Goal: Task Accomplishment & Management: Manage account settings

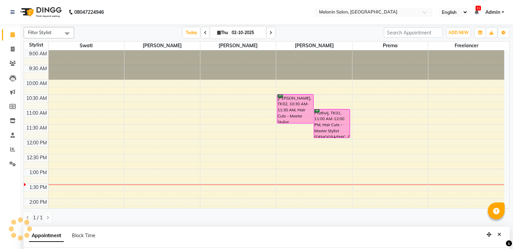
select select "85587"
select select "630"
select select "tentative"
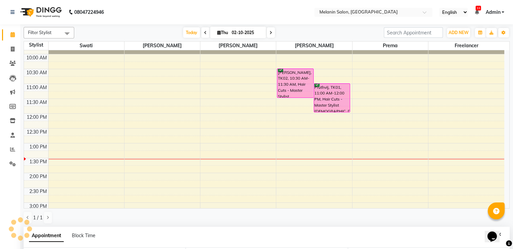
scroll to position [53, 0]
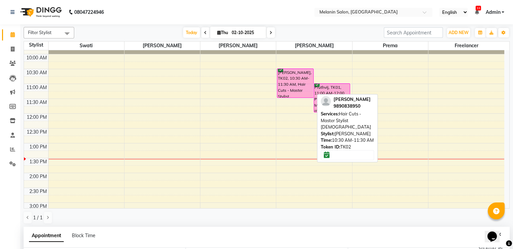
click at [293, 87] on div "[PERSON_NAME], TK02, 10:30 AM-11:30 AM, Hair Cuts - Master Stylist [DEMOGRAPHIC…" at bounding box center [295, 83] width 36 height 29
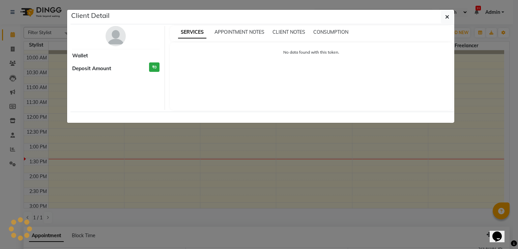
select select "6"
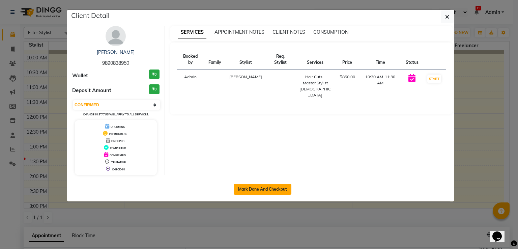
click at [263, 189] on button "Mark Done And Checkout" at bounding box center [263, 189] width 58 height 11
select select "service"
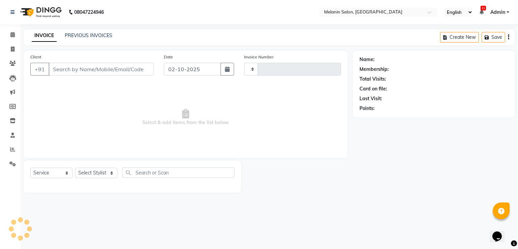
type input "0474"
select select "6804"
click at [137, 72] on input "Client" at bounding box center [101, 69] width 105 height 13
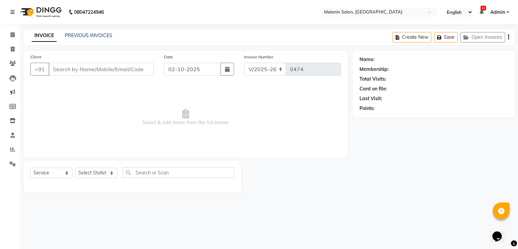
type input "9890838950"
select select "85587"
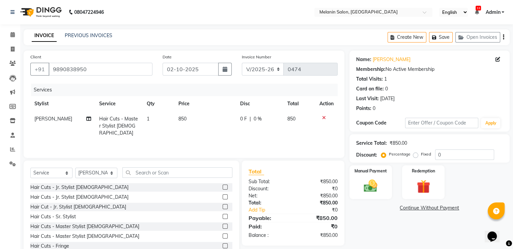
scroll to position [22, 0]
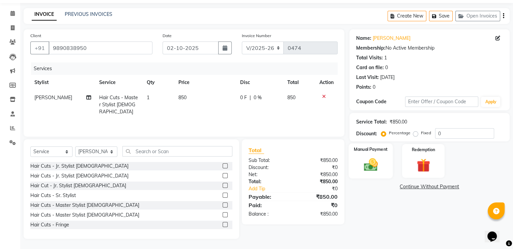
click at [374, 165] on img at bounding box center [370, 165] width 23 height 16
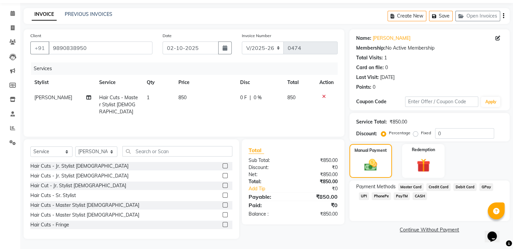
click at [418, 196] on span "CASH" at bounding box center [420, 196] width 15 height 8
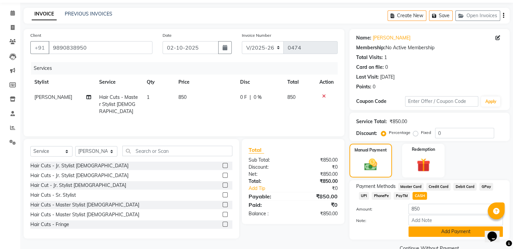
scroll to position [37, 0]
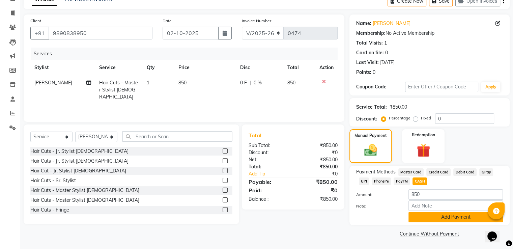
click at [431, 215] on button "Add Payment" at bounding box center [456, 217] width 94 height 10
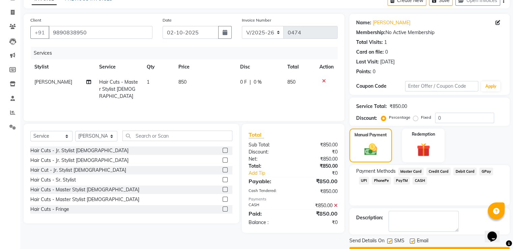
scroll to position [55, 0]
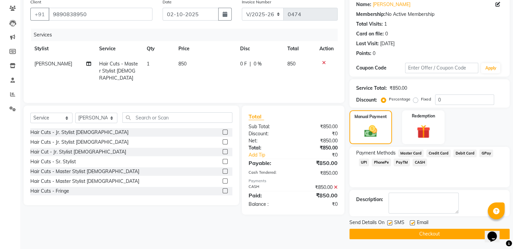
click at [433, 231] on button "Checkout" at bounding box center [430, 234] width 160 height 10
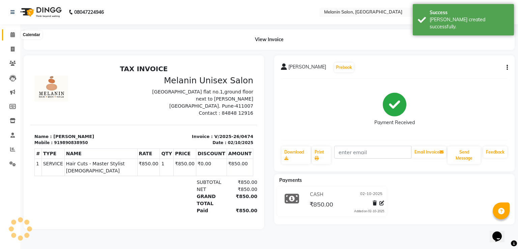
click at [13, 33] on icon at bounding box center [12, 34] width 4 height 5
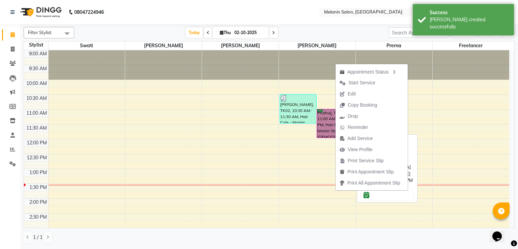
click at [329, 129] on link "Pruthvij, TK01, 11:00 AM-12:00 PM, Hair Cuts - Master Stylist [DEMOGRAPHIC_DATA]" at bounding box center [335, 123] width 37 height 29
select select "6"
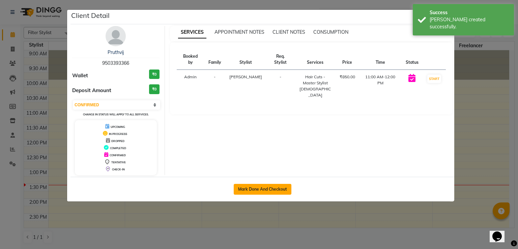
click at [267, 187] on button "Mark Done And Checkout" at bounding box center [263, 189] width 58 height 11
select select "service"
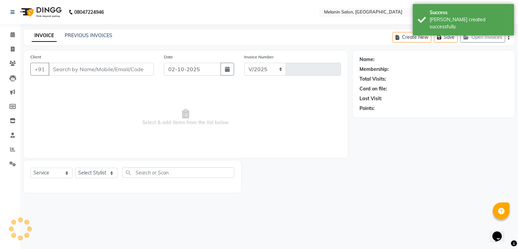
select select "6804"
type input "0475"
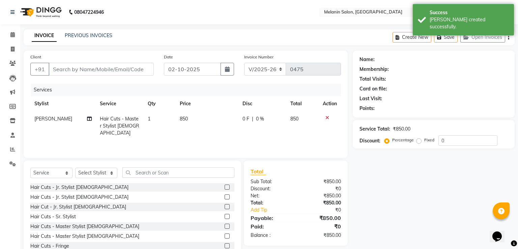
type input "9503393366"
select select "85587"
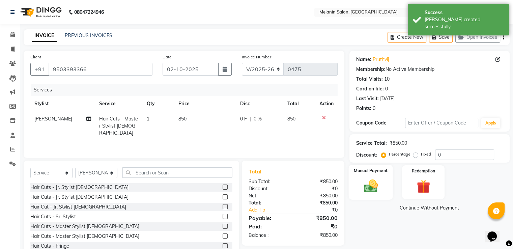
scroll to position [22, 0]
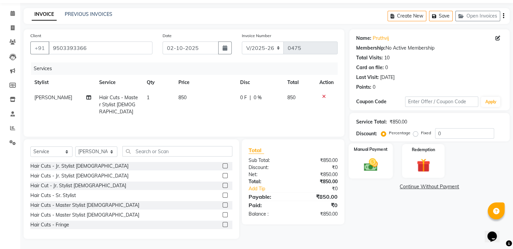
click at [368, 160] on img at bounding box center [370, 165] width 23 height 16
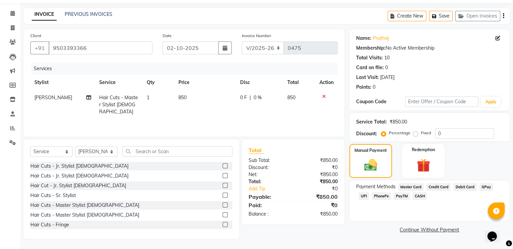
click at [366, 196] on span "UPI" at bounding box center [364, 196] width 10 height 8
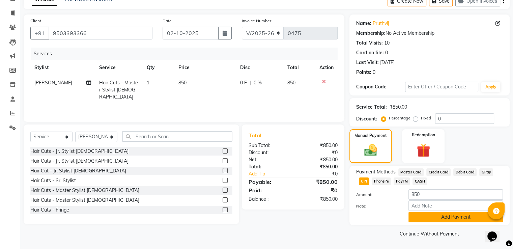
click at [435, 215] on button "Add Payment" at bounding box center [456, 217] width 94 height 10
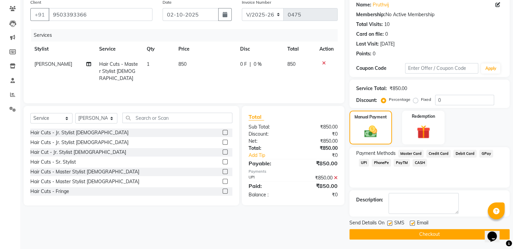
scroll to position [55, 0]
click at [422, 234] on button "Checkout" at bounding box center [430, 234] width 160 height 10
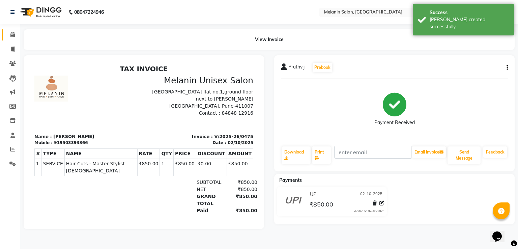
click at [11, 39] on link "Calendar" at bounding box center [10, 34] width 16 height 11
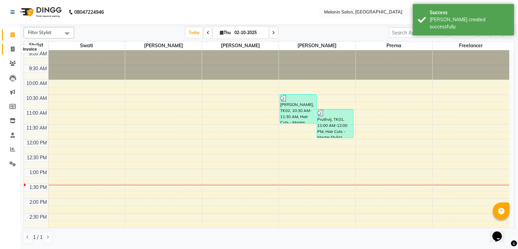
click at [8, 49] on span at bounding box center [13, 50] width 12 height 8
select select "6804"
select select "service"
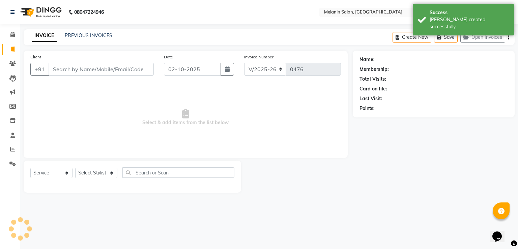
click at [93, 73] on input "Client" at bounding box center [101, 69] width 105 height 13
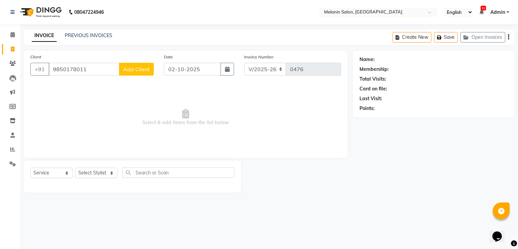
type input "9850178011"
click at [134, 71] on span "Add Client" at bounding box center [136, 69] width 27 height 7
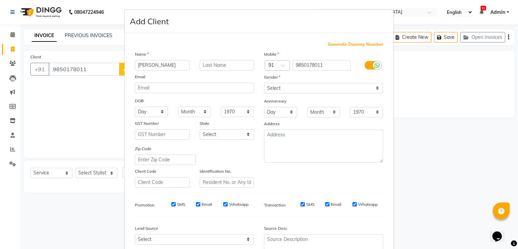
type input "[PERSON_NAME]"
click at [228, 67] on input "text" at bounding box center [227, 65] width 55 height 10
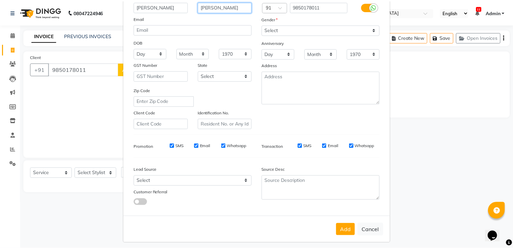
scroll to position [66, 0]
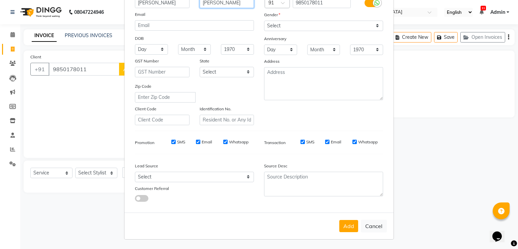
type input "[PERSON_NAME]"
drag, startPoint x: 312, startPoint y: 20, endPoint x: 312, endPoint y: 27, distance: 6.7
click at [312, 21] on select "Select [DEMOGRAPHIC_DATA] [DEMOGRAPHIC_DATA] Other Prefer Not To Say" at bounding box center [323, 26] width 119 height 10
select select "[DEMOGRAPHIC_DATA]"
click at [264, 21] on select "Select [DEMOGRAPHIC_DATA] [DEMOGRAPHIC_DATA] Other Prefer Not To Say" at bounding box center [323, 26] width 119 height 10
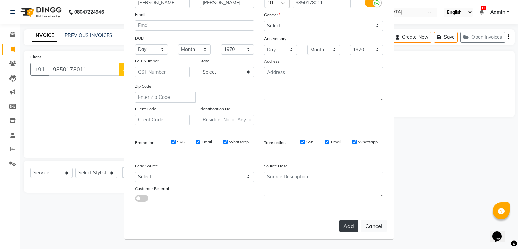
click at [347, 222] on button "Add" at bounding box center [348, 226] width 19 height 12
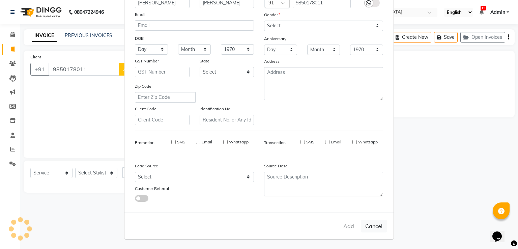
select select
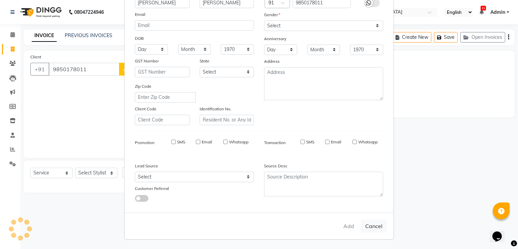
select select
checkbox input "false"
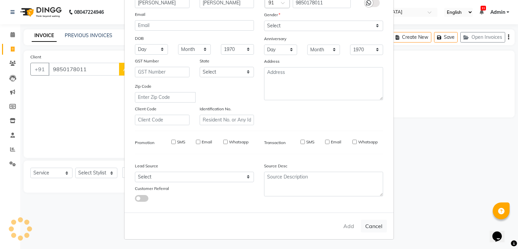
checkbox input "false"
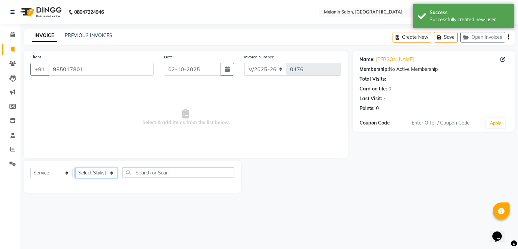
click at [93, 171] on select "Select Stylist [PERSON_NAME] freelancer [PERSON_NAME] [PERSON_NAME] [PERSON_NAM…" at bounding box center [96, 173] width 42 height 10
select select "85587"
click at [75, 168] on select "Select Stylist [PERSON_NAME] freelancer [PERSON_NAME] [PERSON_NAME] [PERSON_NAM…" at bounding box center [96, 173] width 42 height 10
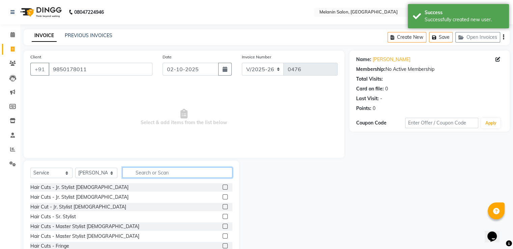
click at [151, 168] on input "text" at bounding box center [177, 172] width 110 height 10
drag, startPoint x: 219, startPoint y: 235, endPoint x: 228, endPoint y: 231, distance: 10.4
click at [223, 235] on label at bounding box center [225, 235] width 5 height 5
click at [223, 235] on input "checkbox" at bounding box center [225, 236] width 4 height 4
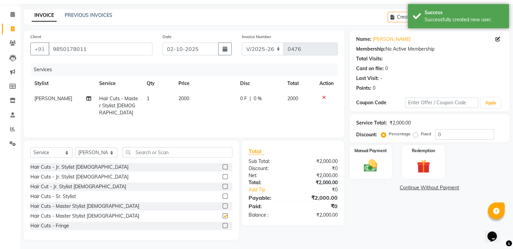
checkbox input "false"
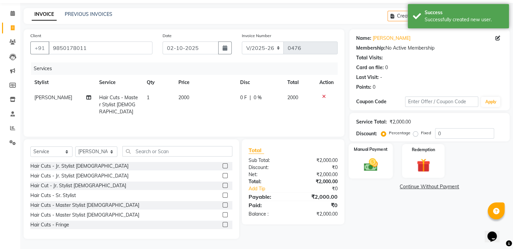
drag, startPoint x: 376, startPoint y: 162, endPoint x: 383, endPoint y: 175, distance: 14.7
click at [376, 163] on img at bounding box center [370, 165] width 23 height 16
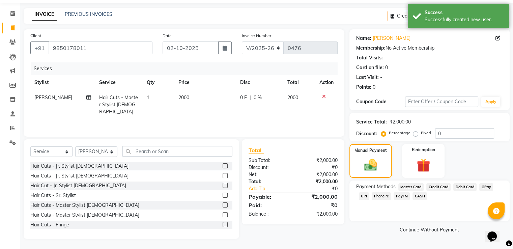
drag, startPoint x: 361, startPoint y: 193, endPoint x: 362, endPoint y: 197, distance: 4.1
click at [360, 195] on span "UPI" at bounding box center [364, 196] width 10 height 8
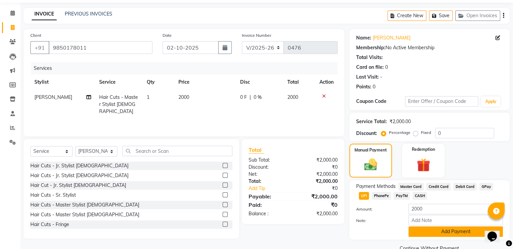
click at [426, 232] on button "Add Payment" at bounding box center [456, 231] width 94 height 10
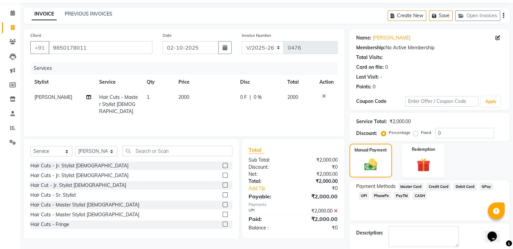
scroll to position [55, 0]
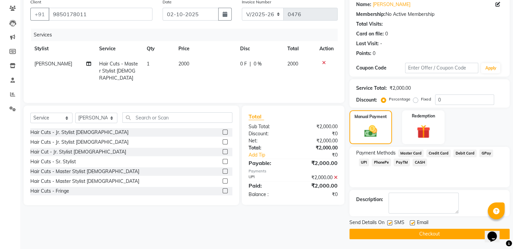
click at [401, 233] on button "Checkout" at bounding box center [430, 234] width 160 height 10
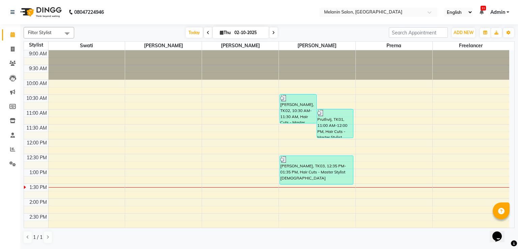
click at [273, 33] on icon at bounding box center [273, 33] width 3 height 4
type input "03-10-2025"
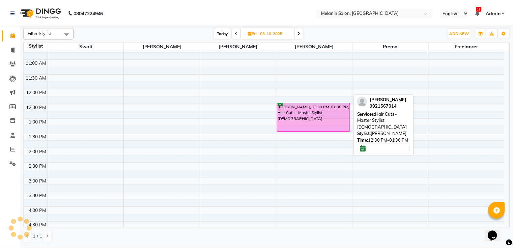
scroll to position [17, 0]
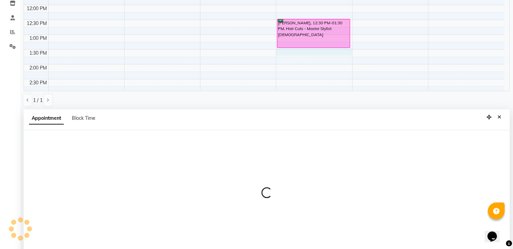
select select "85587"
select select "tentative"
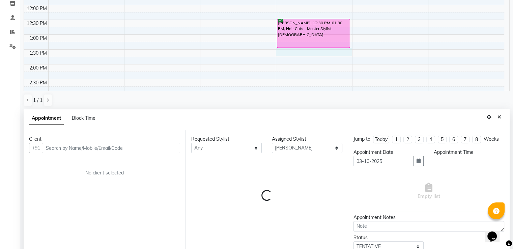
scroll to position [131, 0]
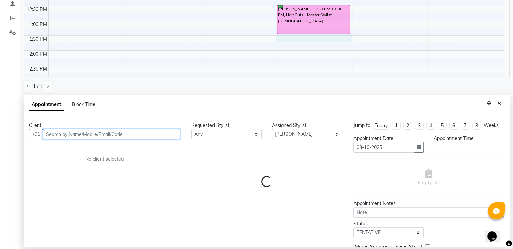
select select "810"
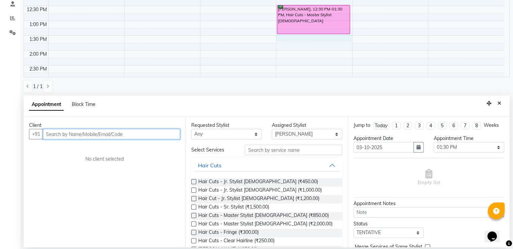
click at [134, 134] on input "text" at bounding box center [111, 134] width 137 height 10
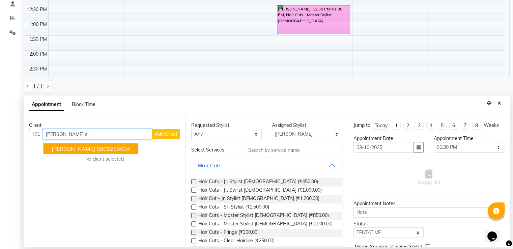
click at [98, 149] on ngb-highlight "8806250004" at bounding box center [113, 148] width 34 height 7
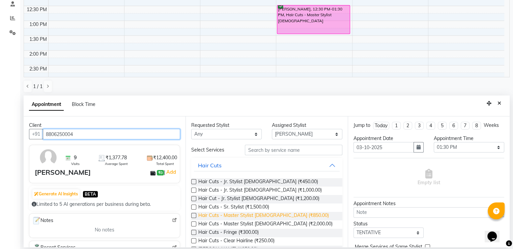
type input "8806250004"
click at [269, 215] on span "Hair Cuts - Master Stylist [DEMOGRAPHIC_DATA] (₹850.00)" at bounding box center [263, 216] width 131 height 8
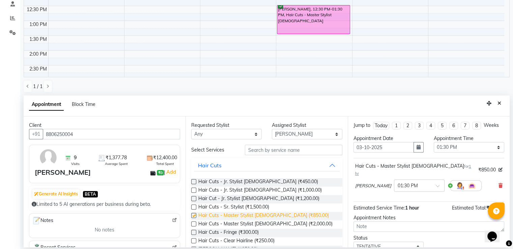
checkbox input "false"
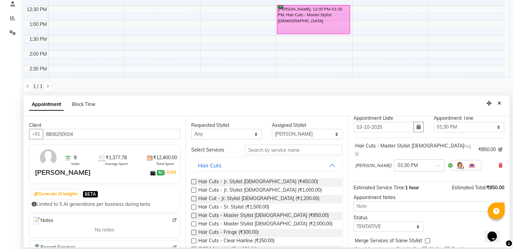
scroll to position [39, 0]
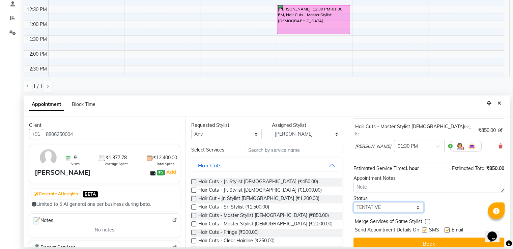
click at [413, 202] on select "Select TENTATIVE CONFIRM UPCOMING" at bounding box center [389, 207] width 71 height 10
select select "confirm booking"
click at [354, 202] on select "Select TENTATIVE CONFIRM UPCOMING" at bounding box center [389, 207] width 71 height 10
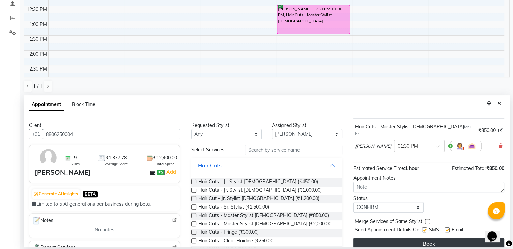
click at [421, 239] on button "Book" at bounding box center [429, 244] width 151 height 12
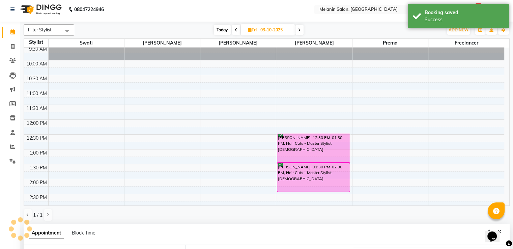
scroll to position [0, 0]
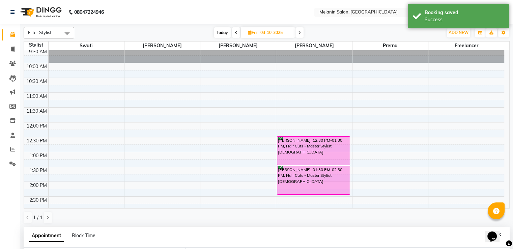
click at [257, 32] on span "Fri" at bounding box center [252, 32] width 12 height 5
select select "10"
select select "2025"
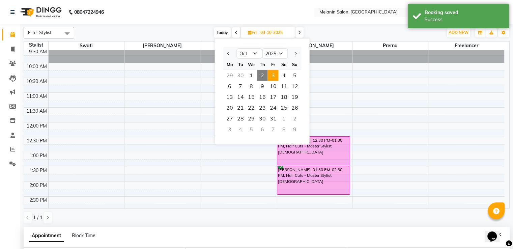
click at [299, 28] on span at bounding box center [300, 32] width 8 height 10
type input "04-10-2025"
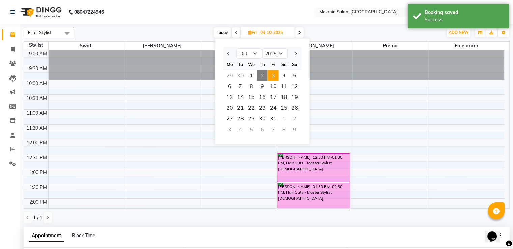
select select "810"
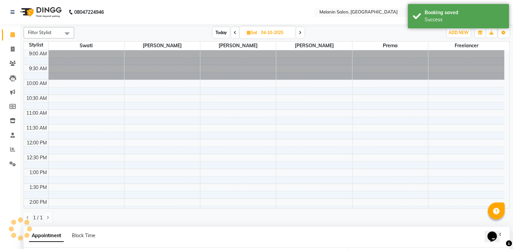
scroll to position [118, 0]
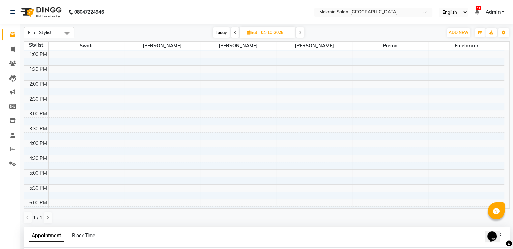
click at [302, 33] on span at bounding box center [300, 32] width 8 height 10
type input "05-10-2025"
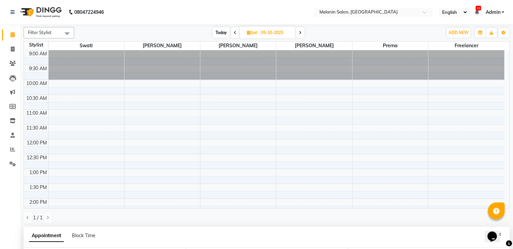
select select "810"
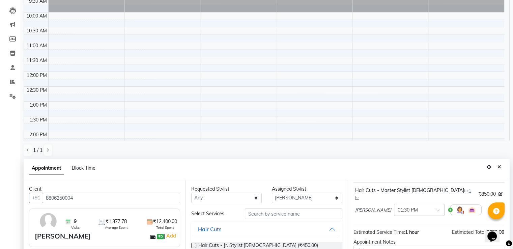
scroll to position [131, 0]
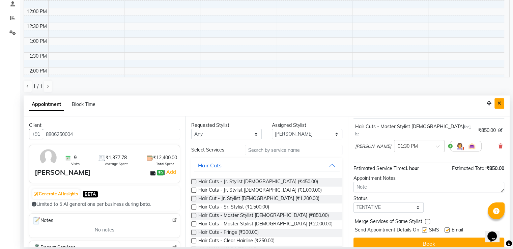
click at [501, 103] on icon "Close" at bounding box center [500, 103] width 4 height 5
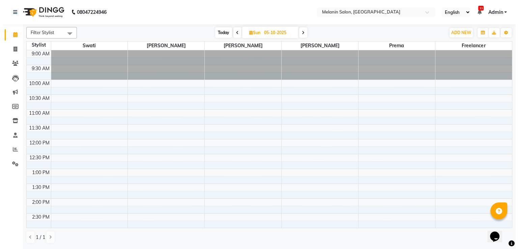
scroll to position [0, 0]
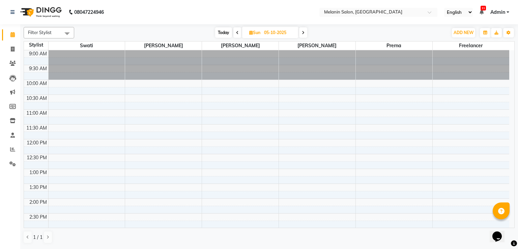
drag, startPoint x: 225, startPoint y: 31, endPoint x: 288, endPoint y: 35, distance: 63.2
click at [225, 31] on span "Today" at bounding box center [223, 32] width 17 height 10
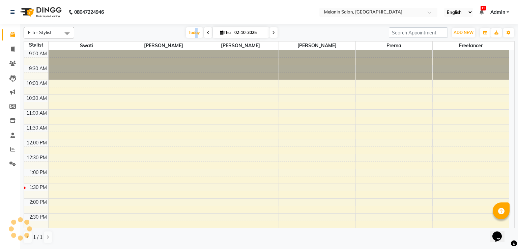
scroll to position [118, 0]
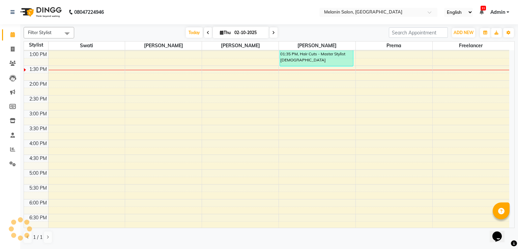
click at [274, 32] on icon at bounding box center [273, 33] width 3 height 4
type input "03-10-2025"
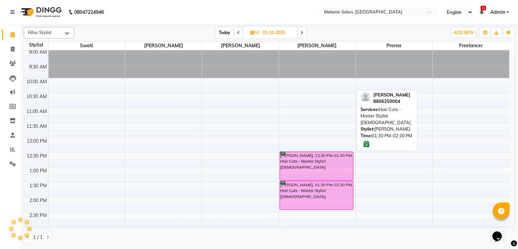
scroll to position [0, 0]
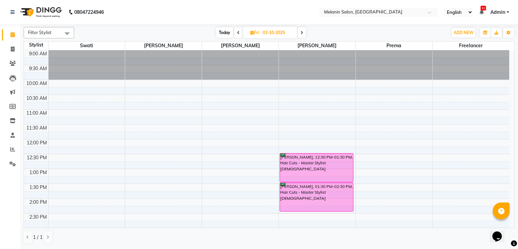
click at [267, 33] on input "03-10-2025" at bounding box center [278, 33] width 34 height 10
select select "10"
select select "2025"
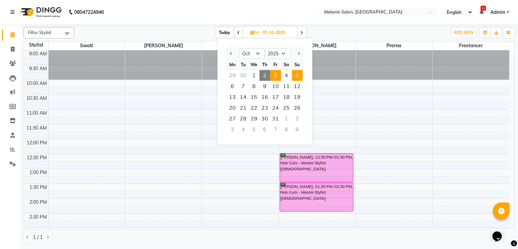
click at [294, 74] on span "5" at bounding box center [297, 75] width 11 height 11
type input "05-10-2025"
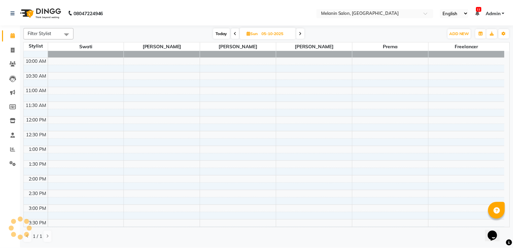
scroll to position [17, 0]
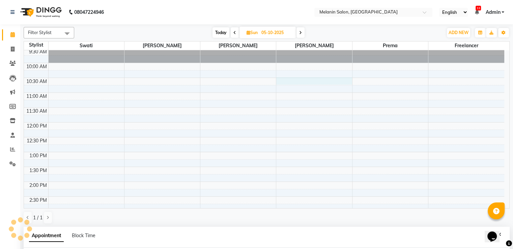
select select "85587"
select select "630"
select select "tentative"
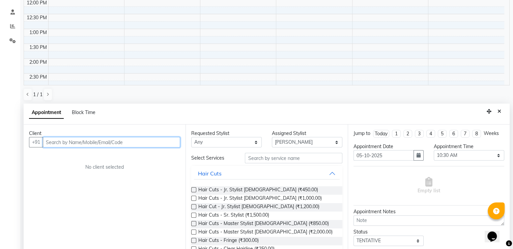
scroll to position [131, 0]
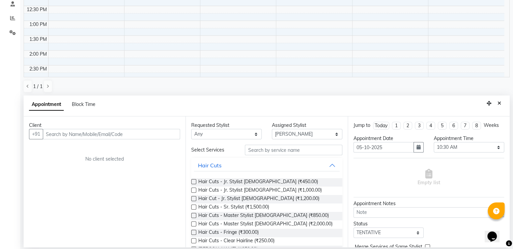
click at [135, 128] on div "Client" at bounding box center [104, 125] width 151 height 7
click at [124, 138] on input "text" at bounding box center [111, 134] width 137 height 10
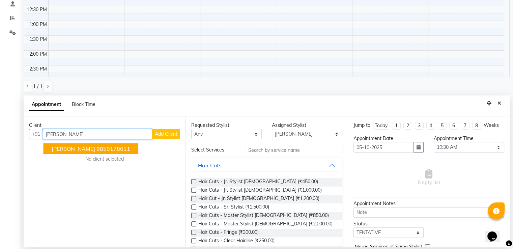
click at [110, 147] on ngb-highlight "9850178011" at bounding box center [113, 148] width 34 height 7
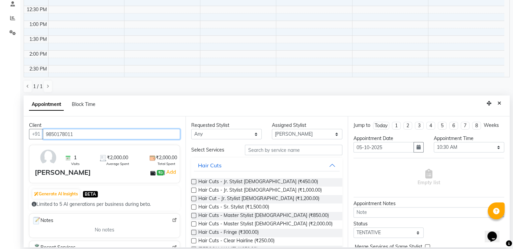
type input "9850178011"
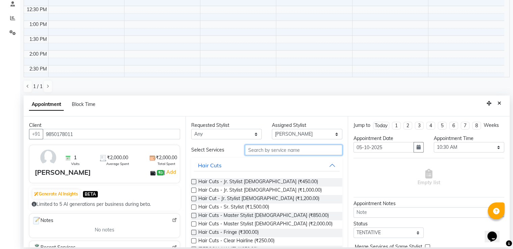
click at [289, 148] on input "text" at bounding box center [293, 150] width 97 height 10
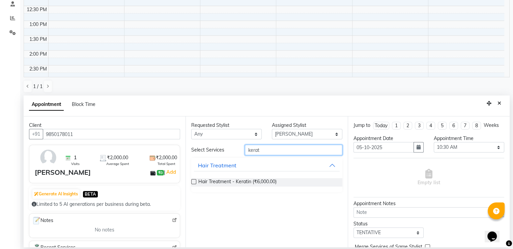
type input "kerat"
click at [193, 183] on label at bounding box center [193, 181] width 5 height 5
click at [193, 183] on input "checkbox" at bounding box center [193, 182] width 4 height 4
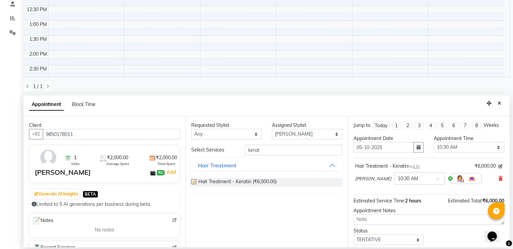
checkbox input "false"
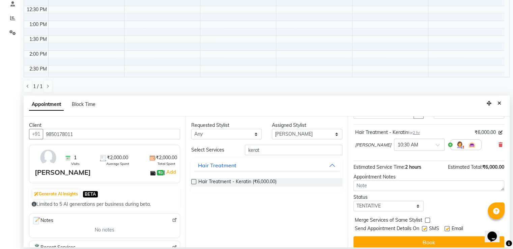
scroll to position [39, 0]
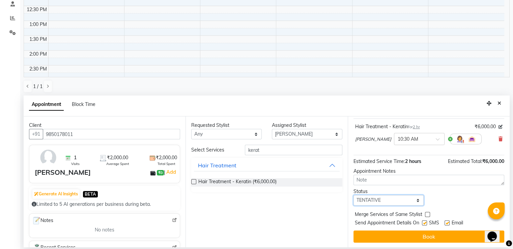
click at [392, 200] on select "Select TENTATIVE CONFIRM UPCOMING" at bounding box center [389, 200] width 71 height 10
select select "confirm booking"
click at [354, 195] on select "Select TENTATIVE CONFIRM UPCOMING" at bounding box center [389, 200] width 71 height 10
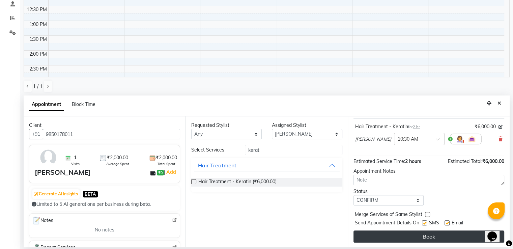
click at [393, 235] on button "Book" at bounding box center [429, 236] width 151 height 12
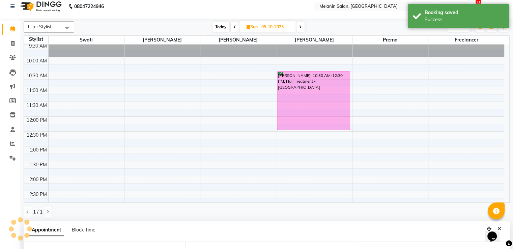
scroll to position [0, 0]
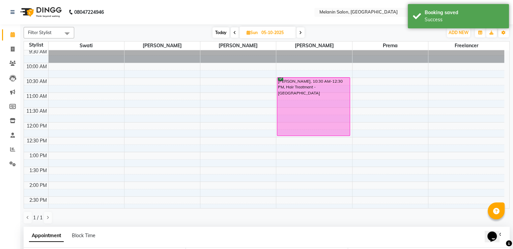
click at [216, 33] on span "Today" at bounding box center [221, 32] width 17 height 10
type input "02-10-2025"
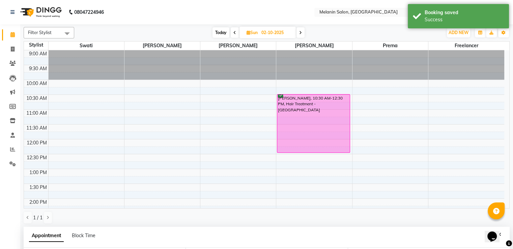
select select "630"
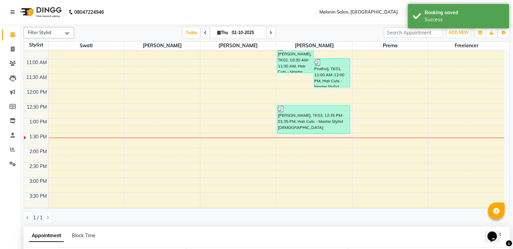
scroll to position [0, 0]
